Goal: Browse casually

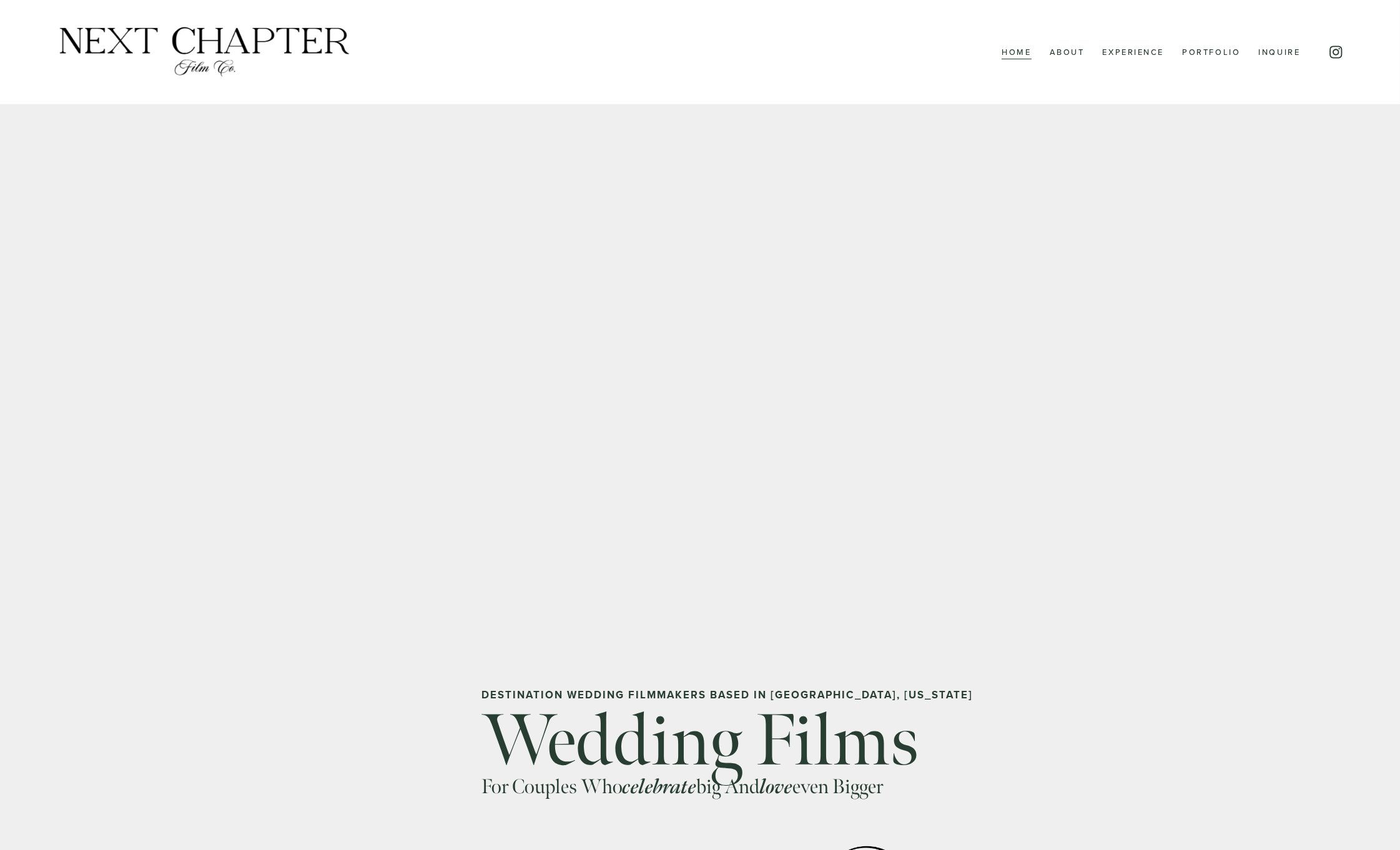
click at [1203, 61] on div "Home About Experience Portfolio Inquire" at bounding box center [679, 51] width 1245 height 54
click at [1204, 50] on link "Portfolio" at bounding box center [1211, 52] width 58 height 16
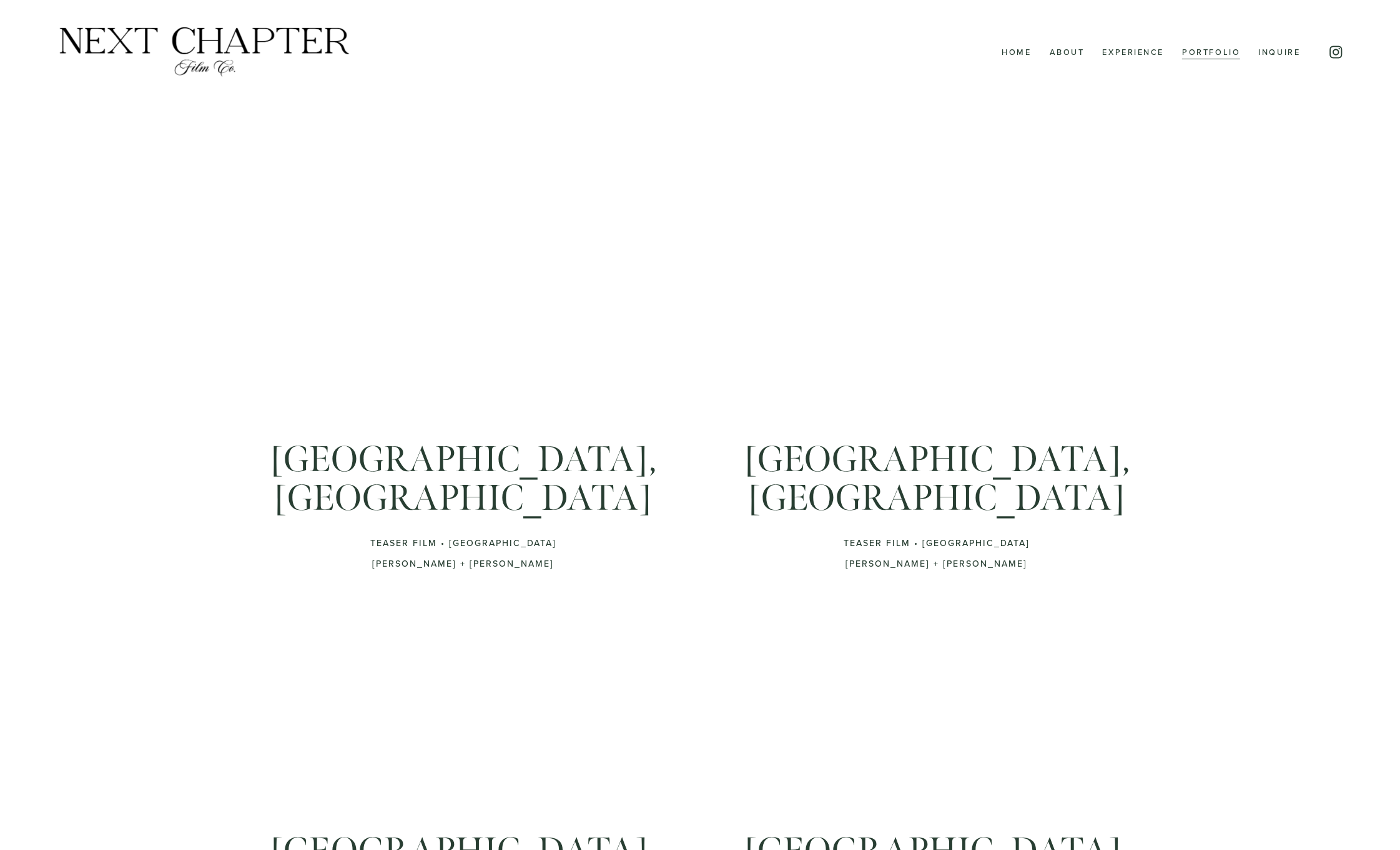
click at [222, 40] on img at bounding box center [205, 51] width 296 height 54
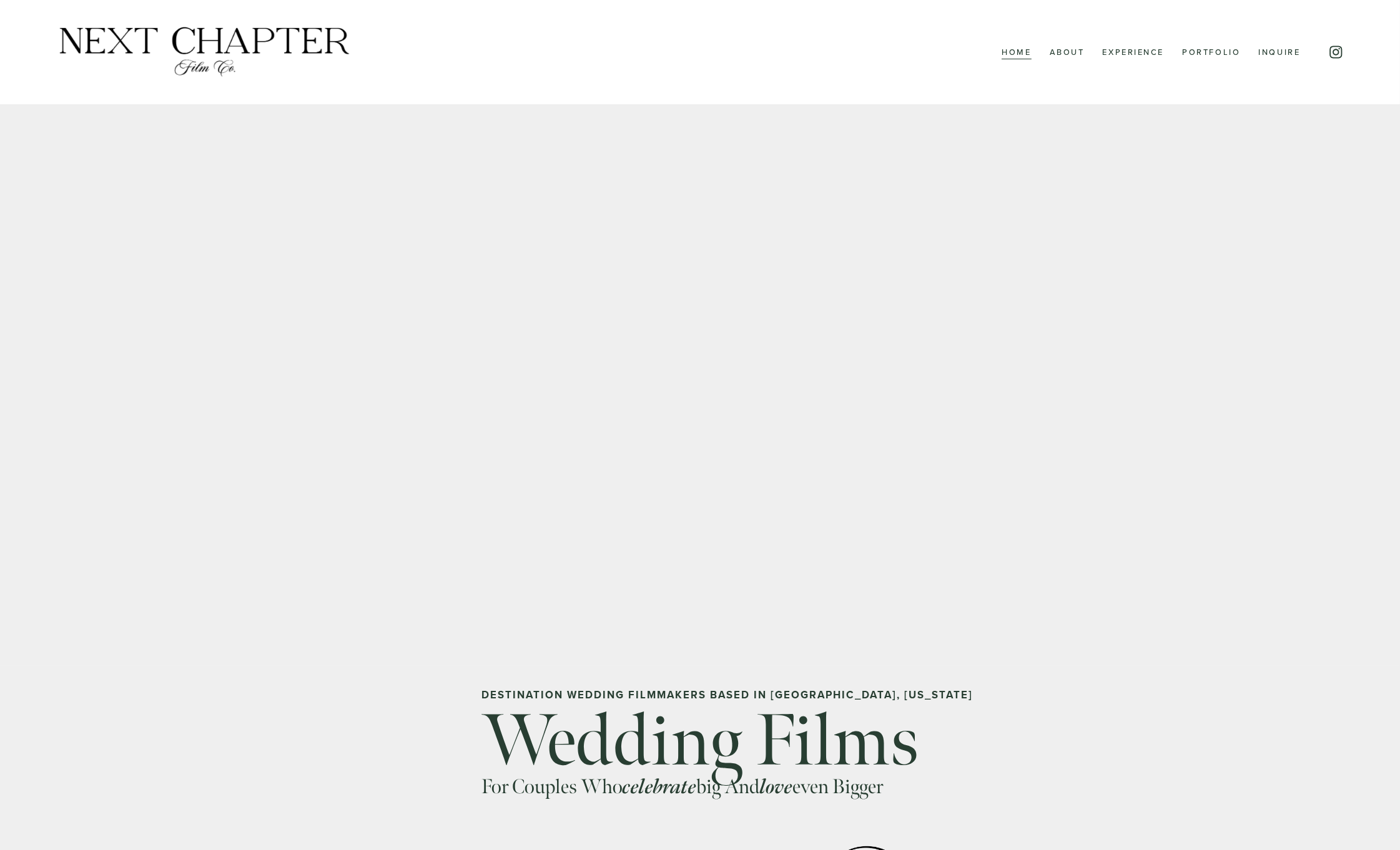
click at [236, 34] on img at bounding box center [205, 51] width 296 height 54
